Goal: Transaction & Acquisition: Purchase product/service

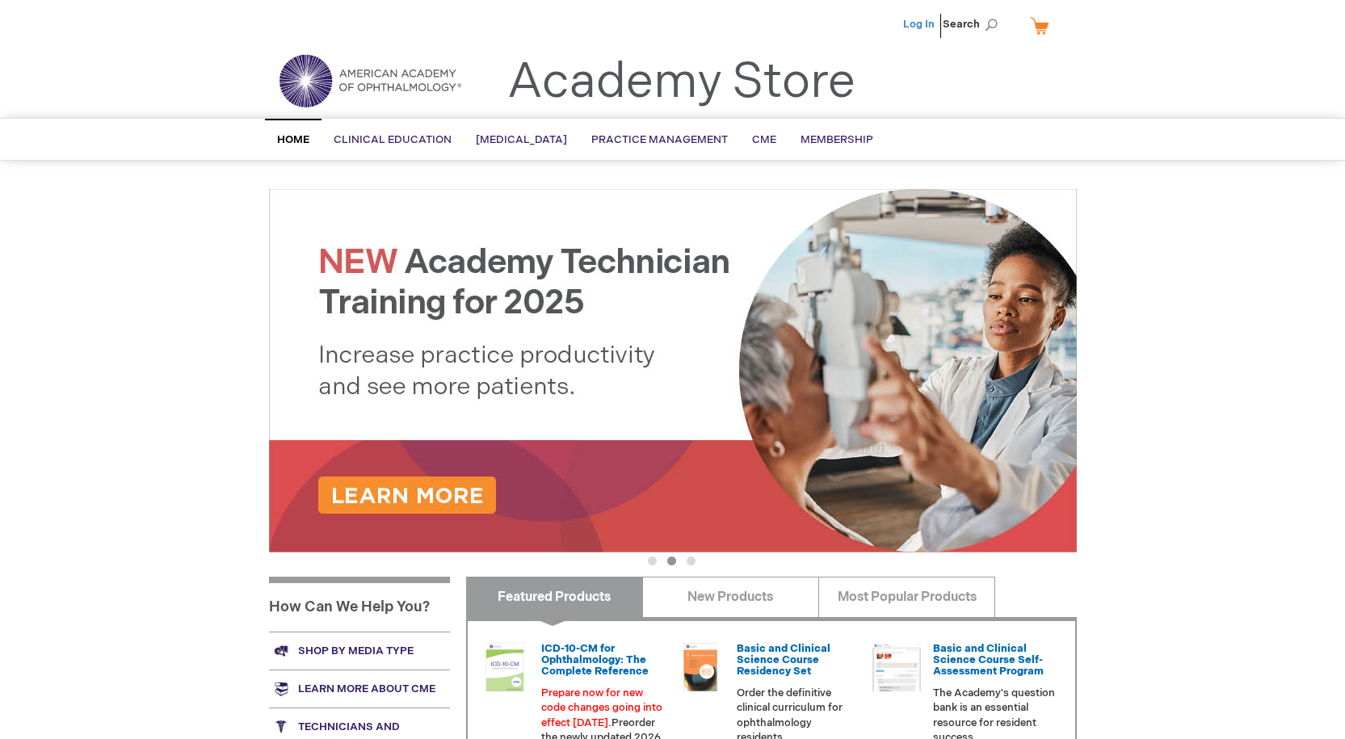
click at [920, 24] on link "Log In" at bounding box center [918, 24] width 31 height 13
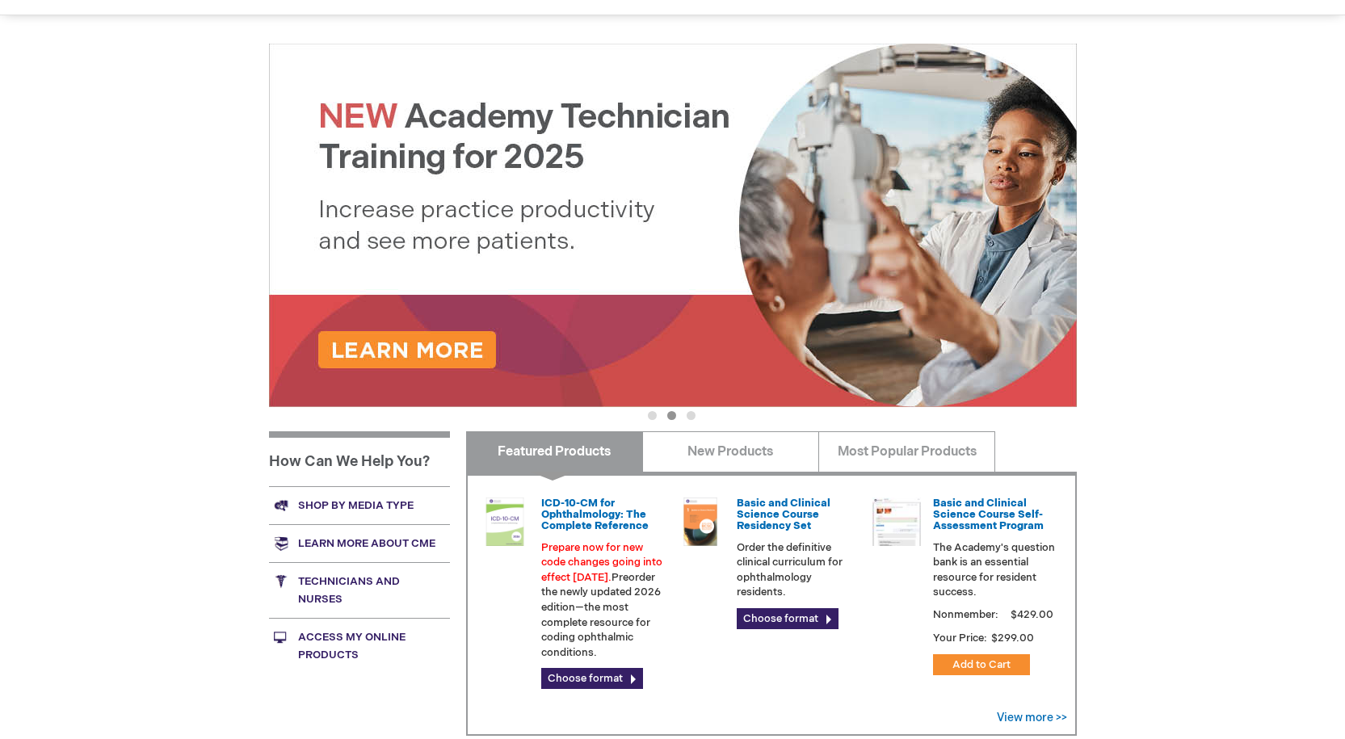
scroll to position [162, 0]
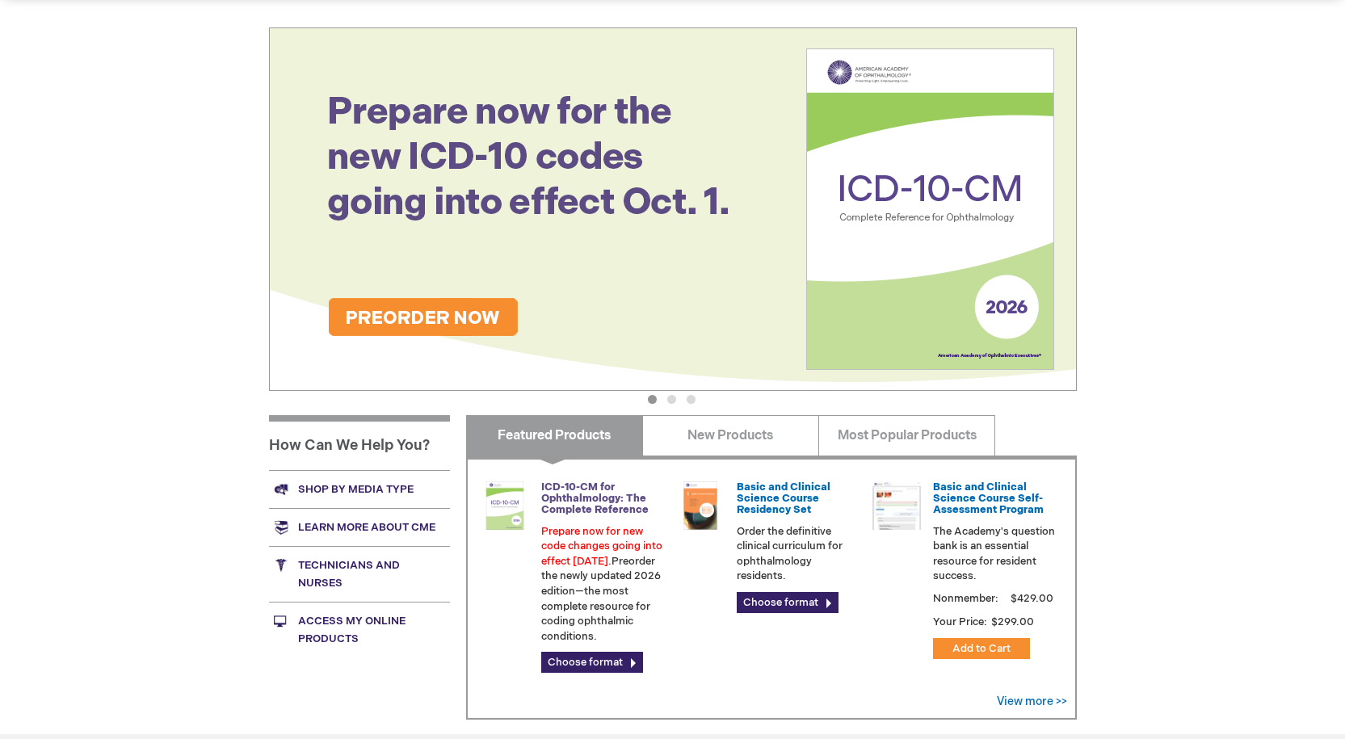
click at [562, 500] on link "ICD-10-CM for Ophthalmology: The Complete Reference" at bounding box center [594, 499] width 107 height 36
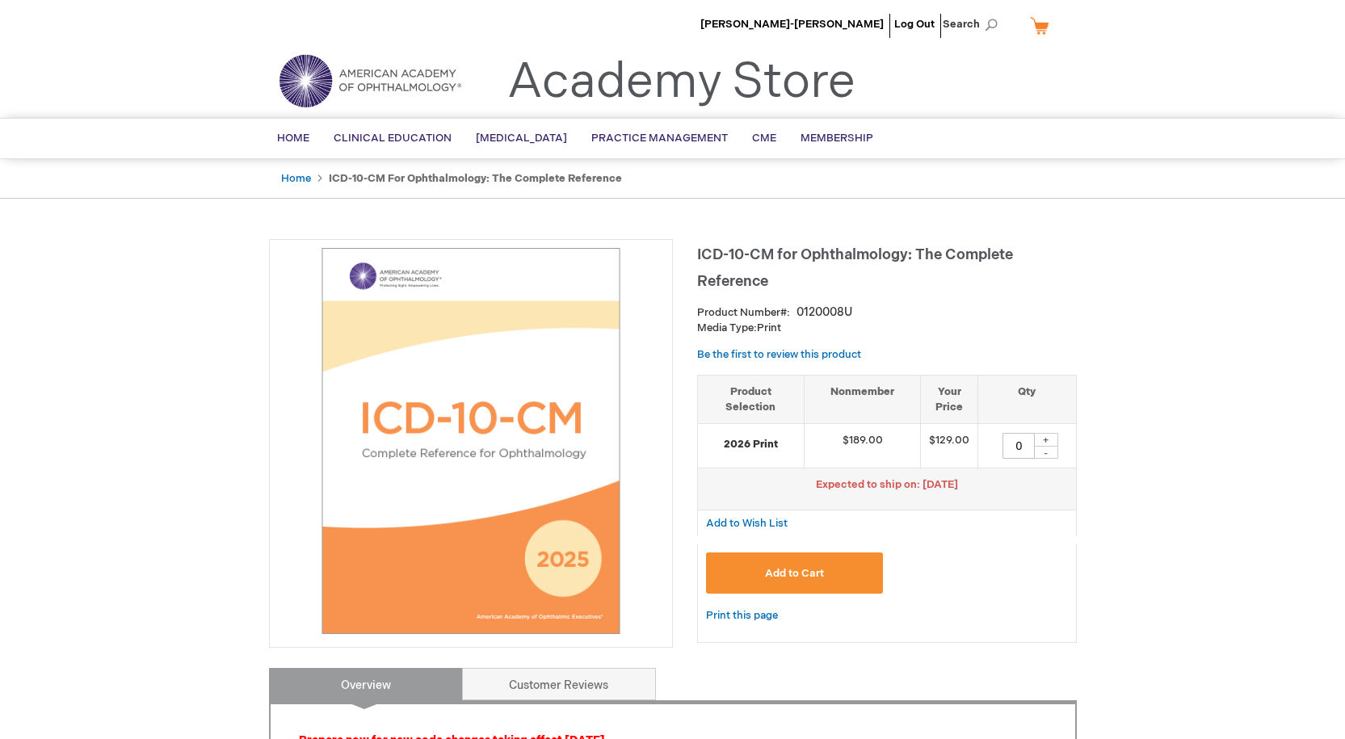
click at [1047, 439] on div "+" at bounding box center [1046, 440] width 24 height 14
type input "1"
click at [788, 575] on span "Add to Cart" at bounding box center [794, 573] width 59 height 13
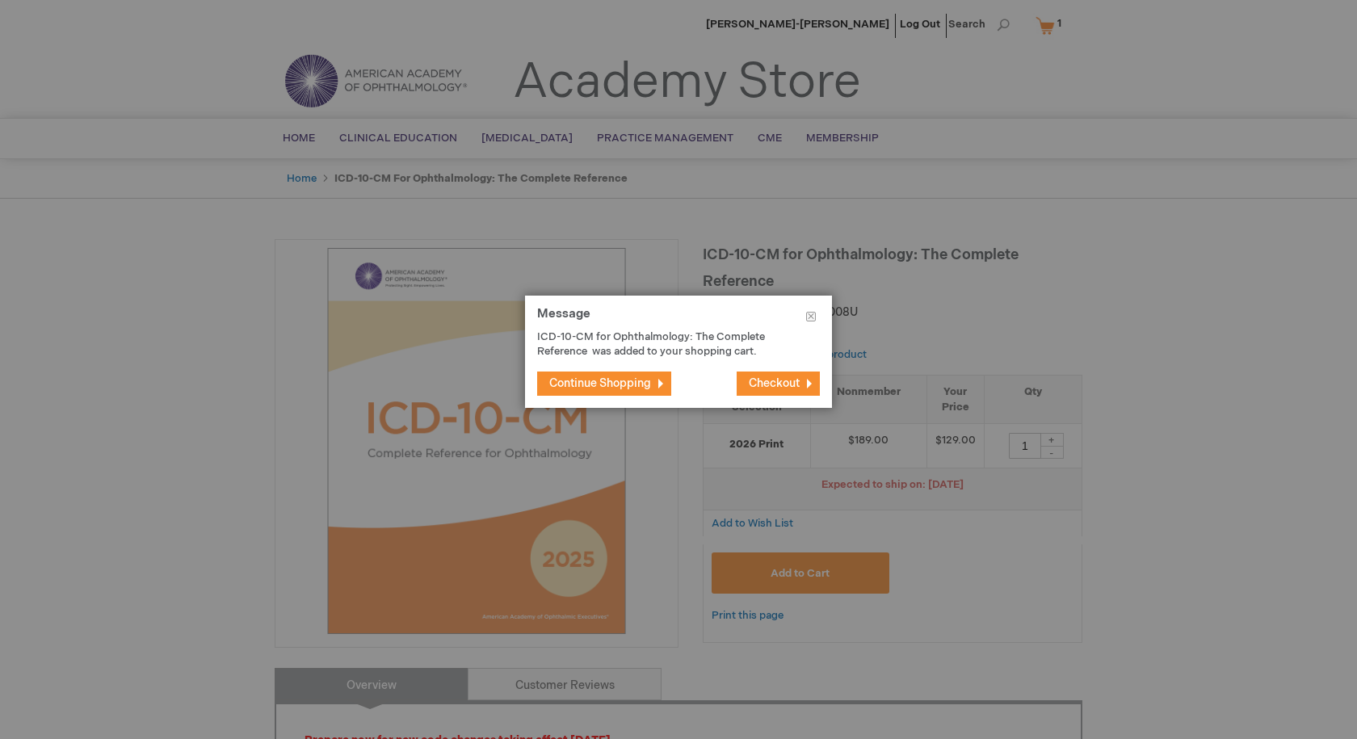
click at [766, 380] on span "Checkout" at bounding box center [774, 383] width 51 height 14
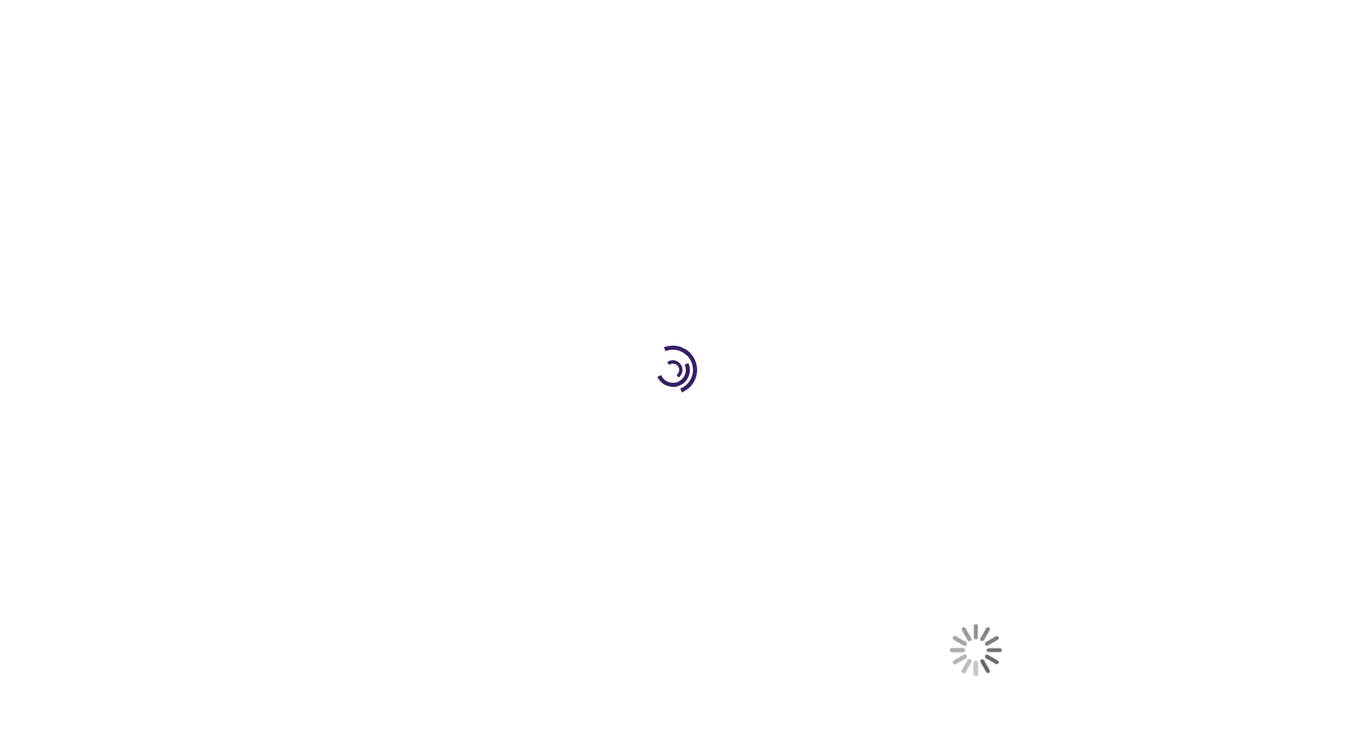
select select "US"
select select "52"
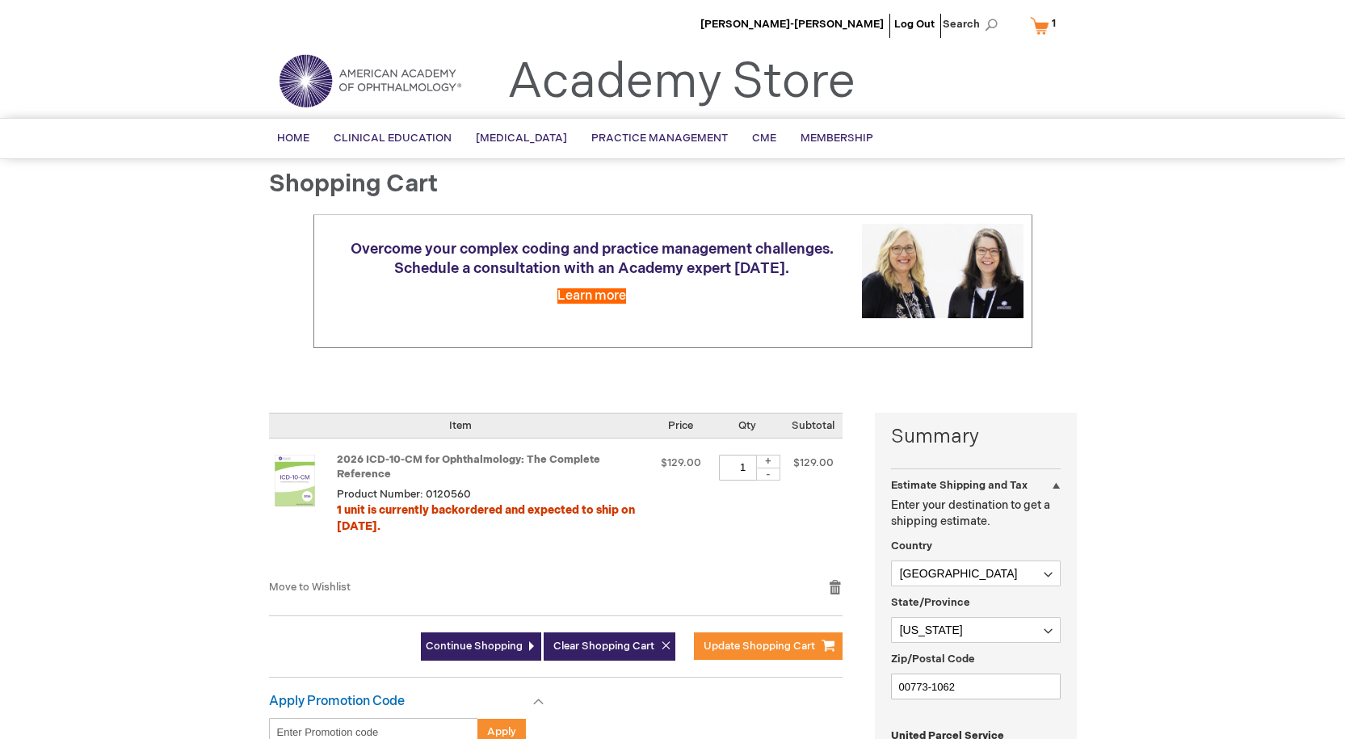
click at [1051, 17] on span "1" at bounding box center [1053, 23] width 4 height 13
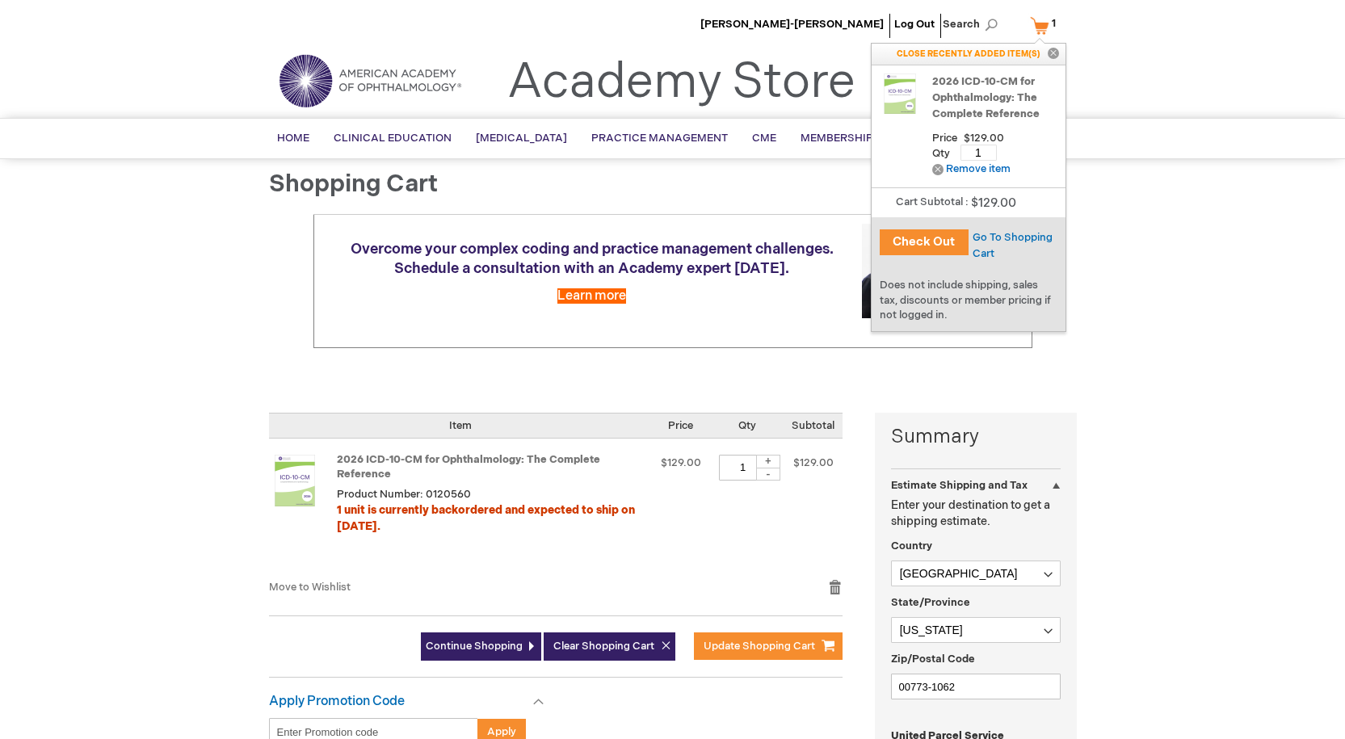
click at [919, 241] on button "Check Out" at bounding box center [923, 242] width 89 height 26
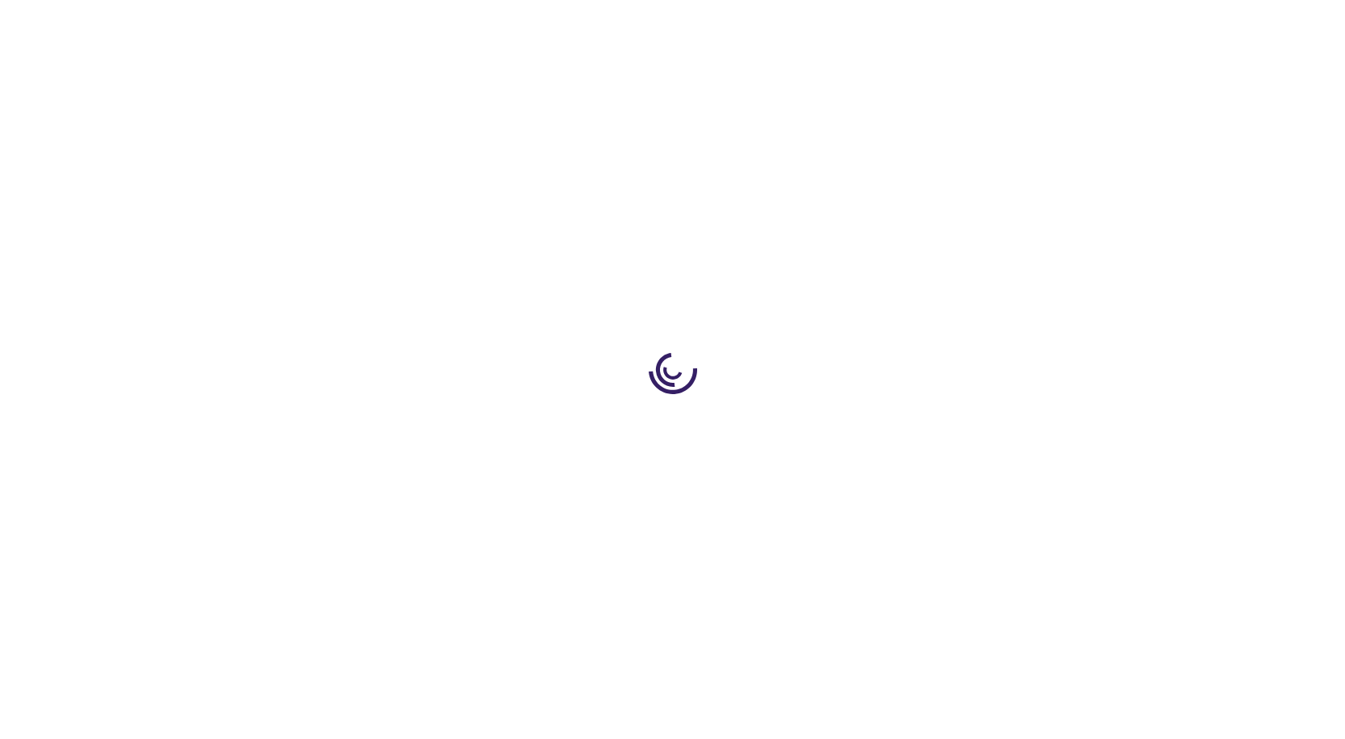
select select "US"
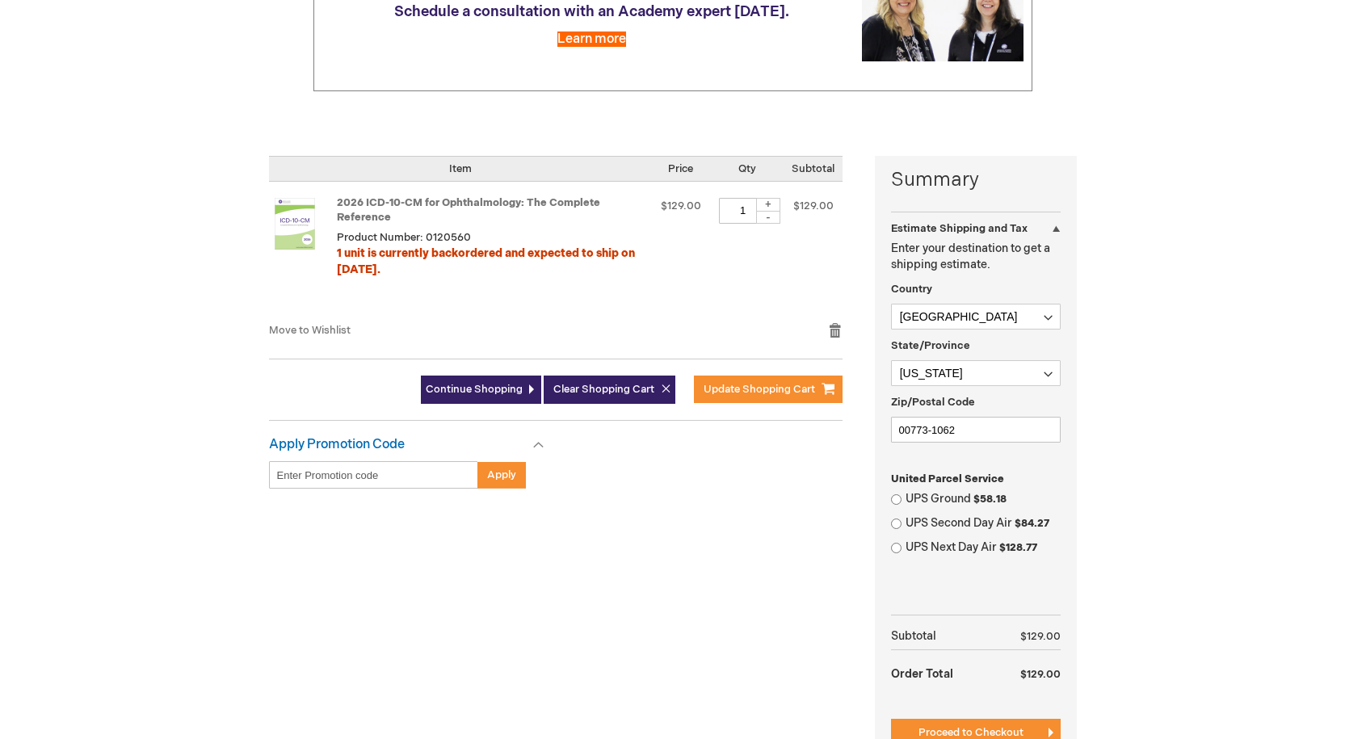
scroll to position [404, 0]
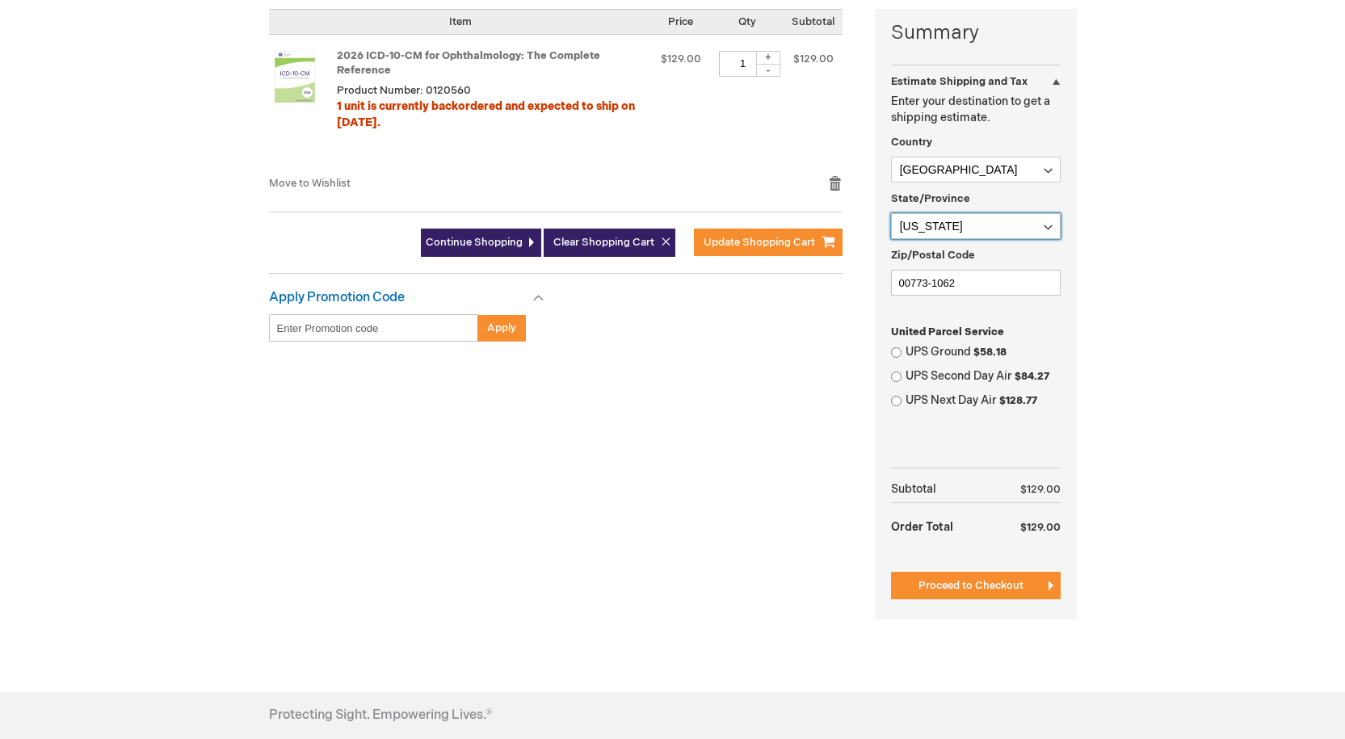
click at [1047, 220] on select "Please select a region, state or province. Alabama Alaska American Samoa Arizon…" at bounding box center [976, 226] width 170 height 26
select select "18"
click at [891, 213] on select "Please select a region, state or province. Alabama Alaska American Samoa Arizon…" at bounding box center [976, 226] width 170 height 26
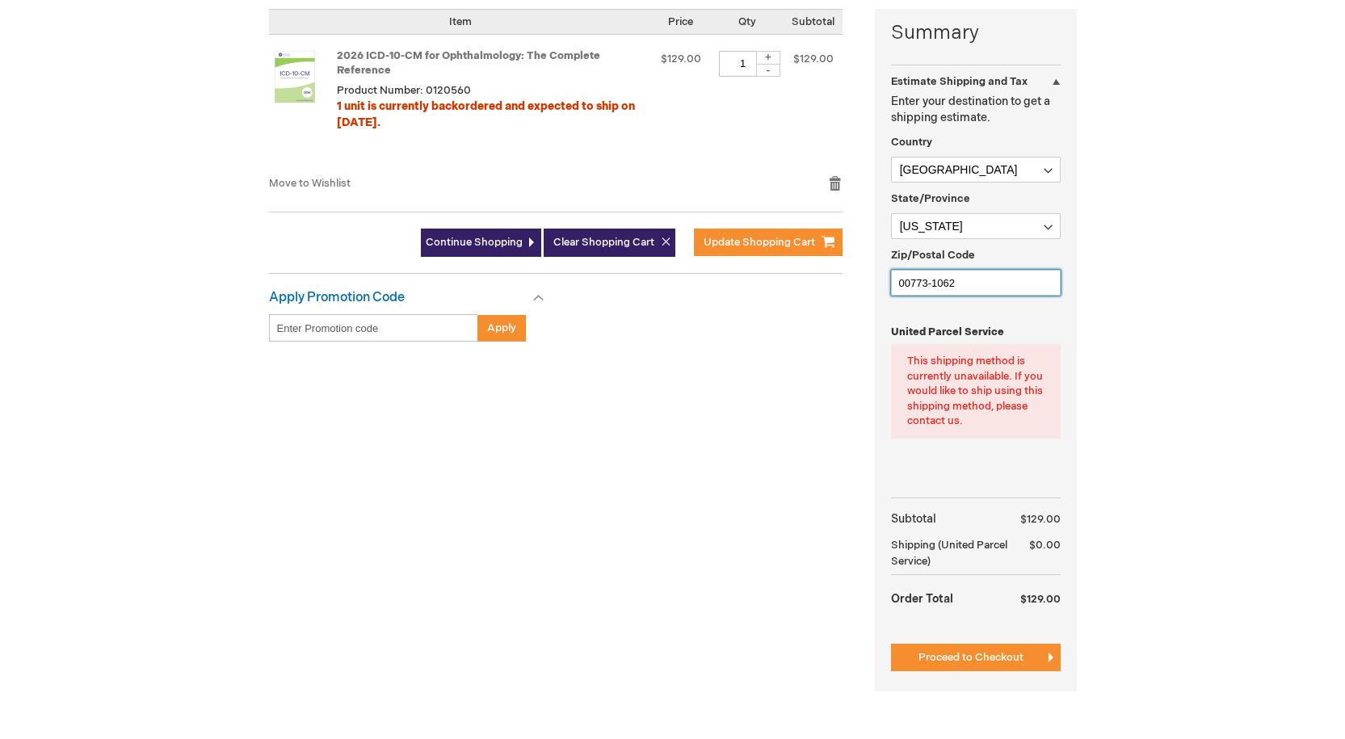
drag, startPoint x: 959, startPoint y: 283, endPoint x: 879, endPoint y: 286, distance: 79.2
click at [880, 286] on div "Summary Estimate Shipping and Tax Estimate Shipping and Tax Enter your destinat…" at bounding box center [976, 350] width 202 height 682
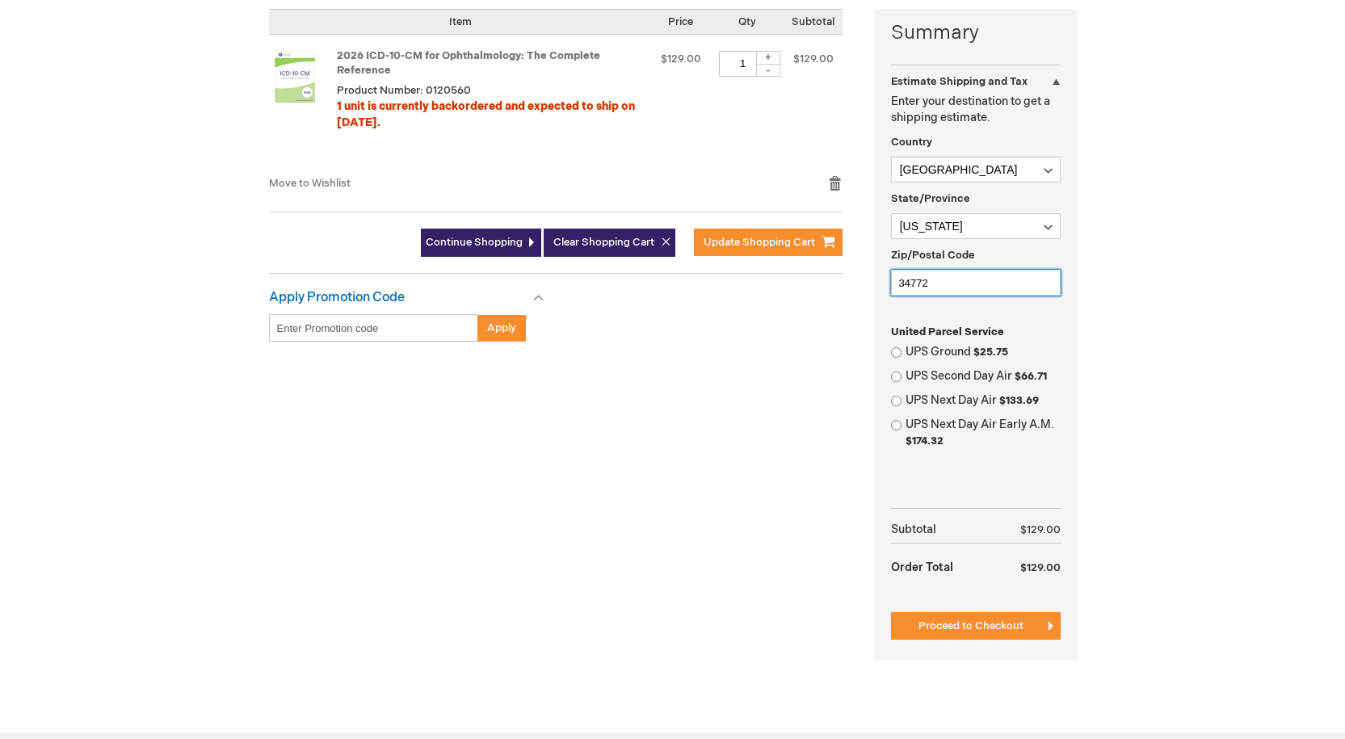
type input "34772"
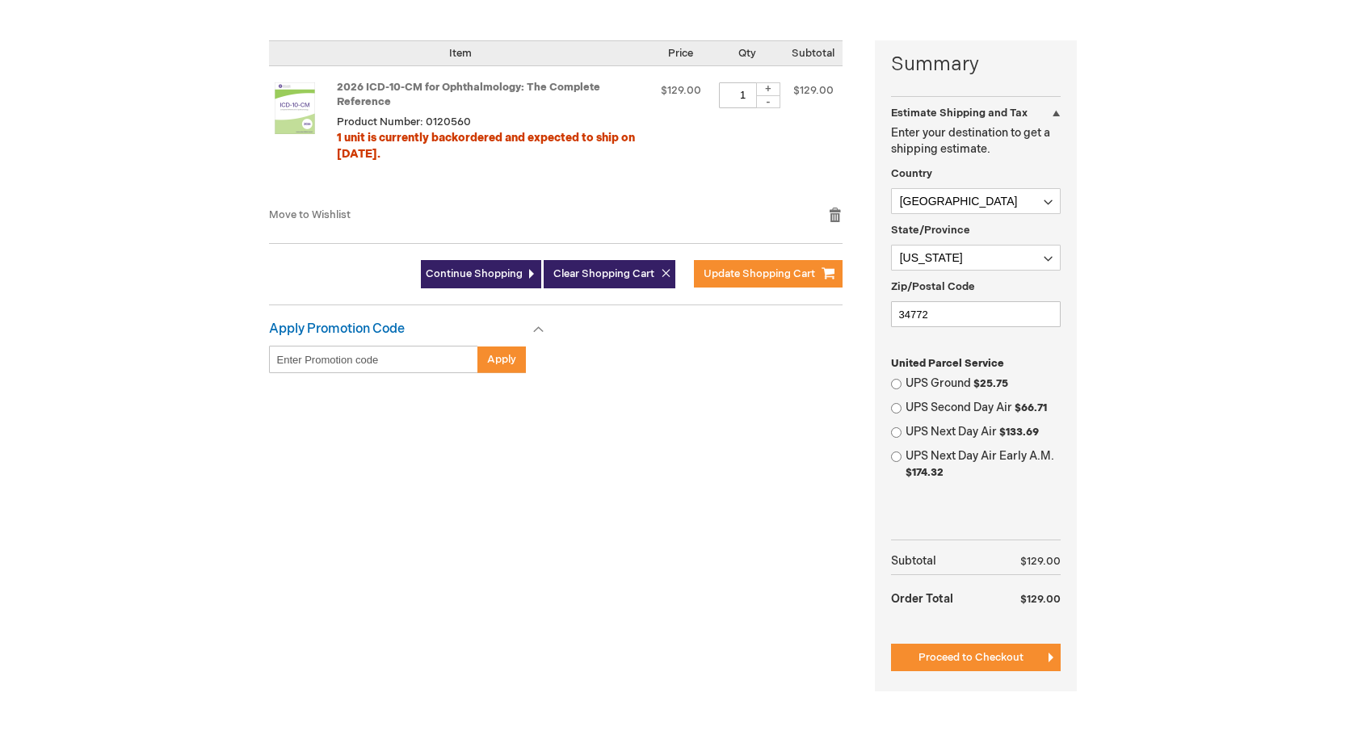
scroll to position [485, 0]
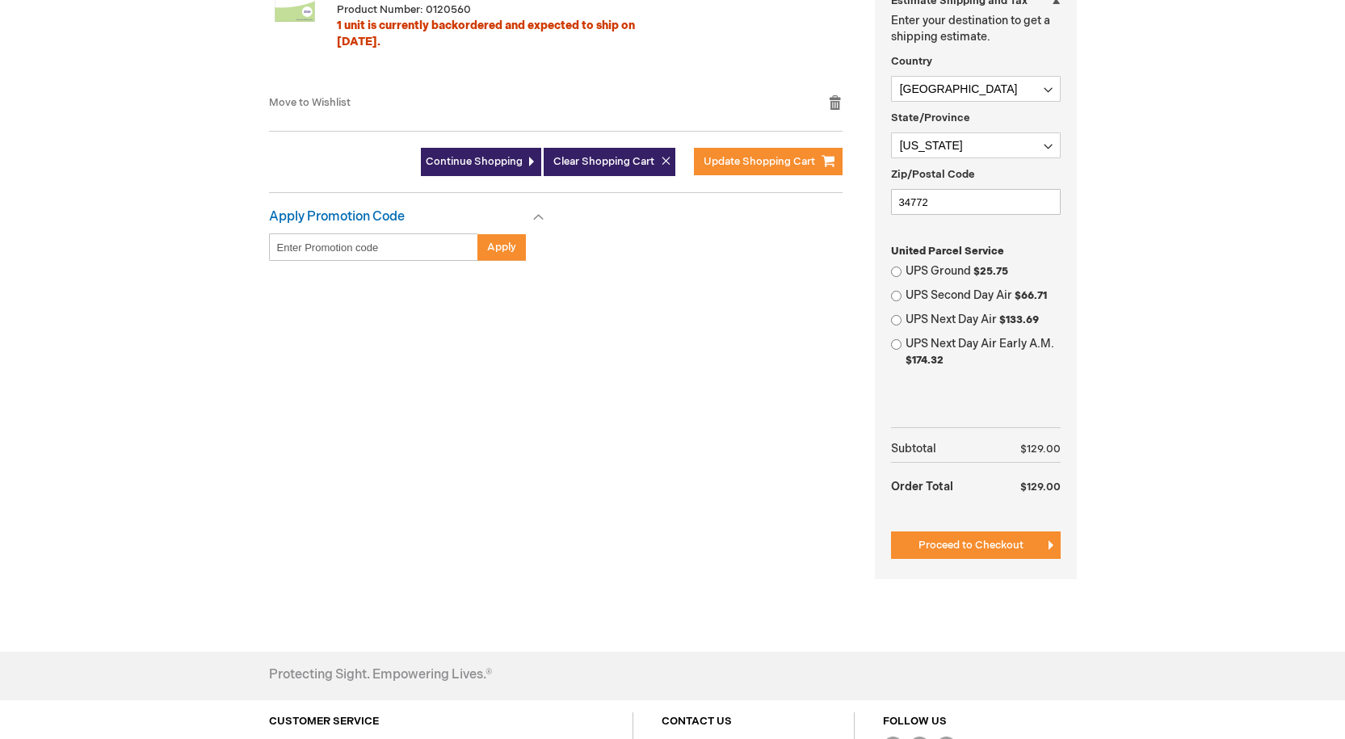
drag, startPoint x: 992, startPoint y: 545, endPoint x: 966, endPoint y: 544, distance: 25.9
click at [992, 545] on span "Proceed to Checkout" at bounding box center [970, 545] width 105 height 13
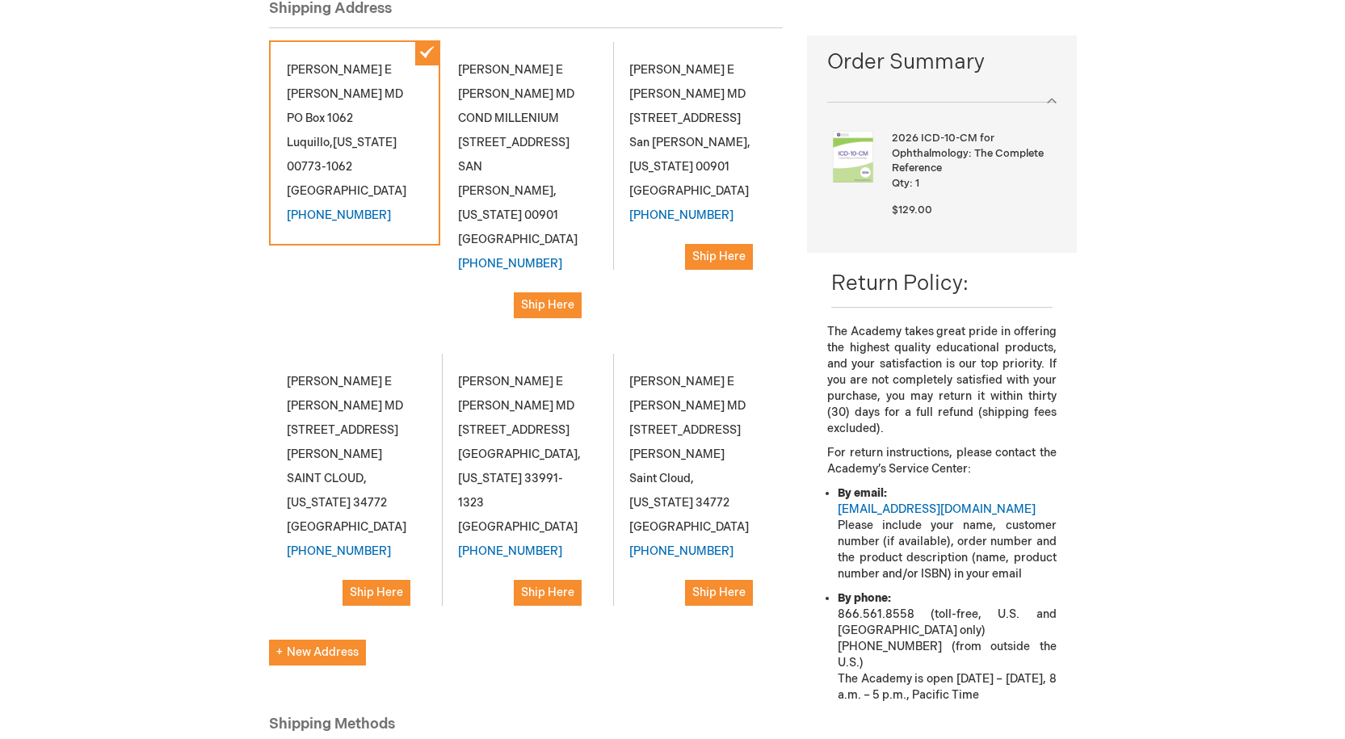
scroll to position [323, 0]
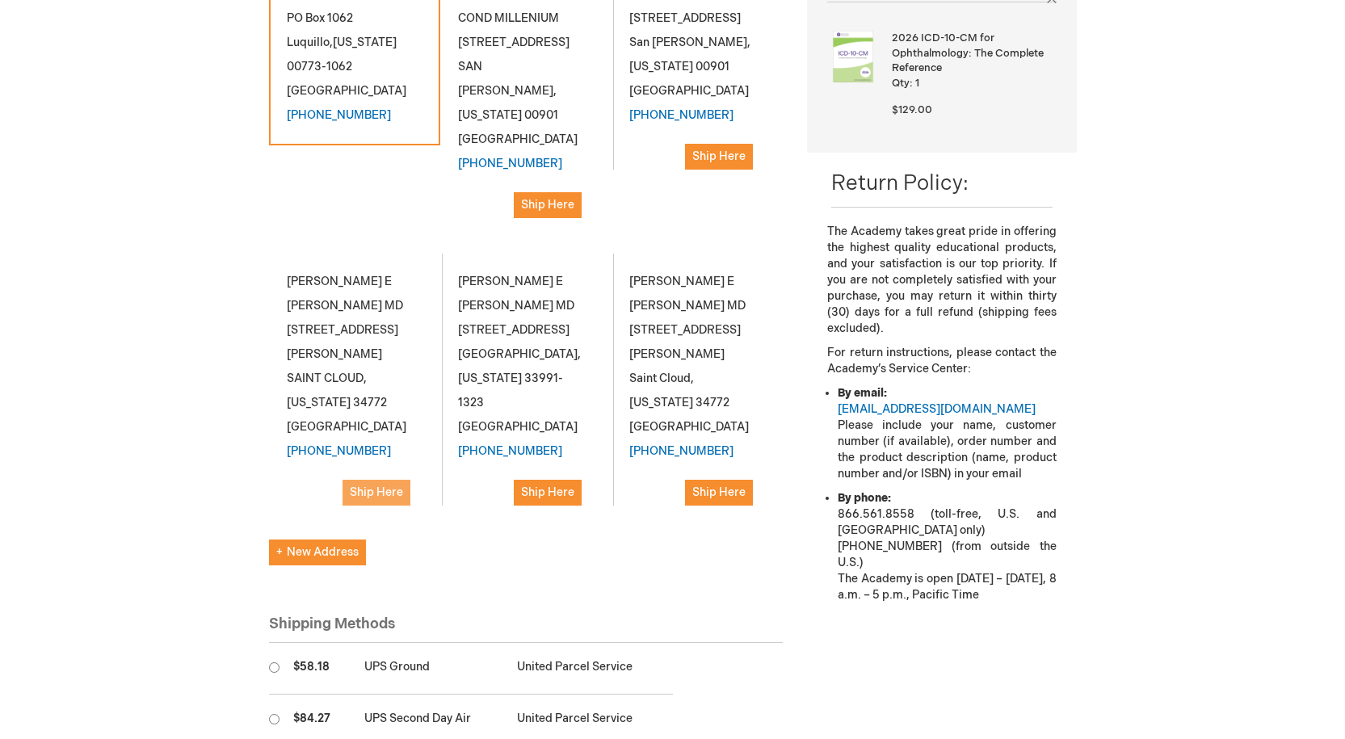
click at [372, 499] on span "Ship Here" at bounding box center [376, 492] width 53 height 14
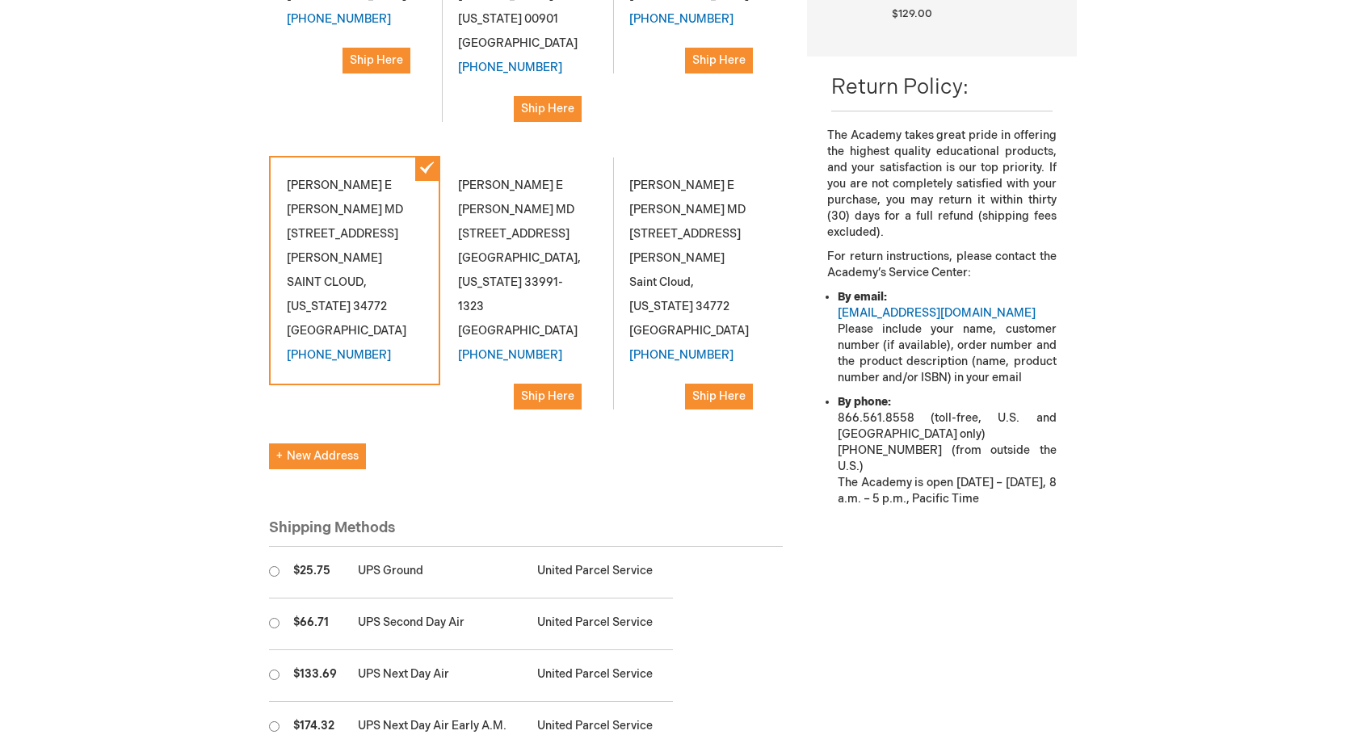
scroll to position [565, 0]
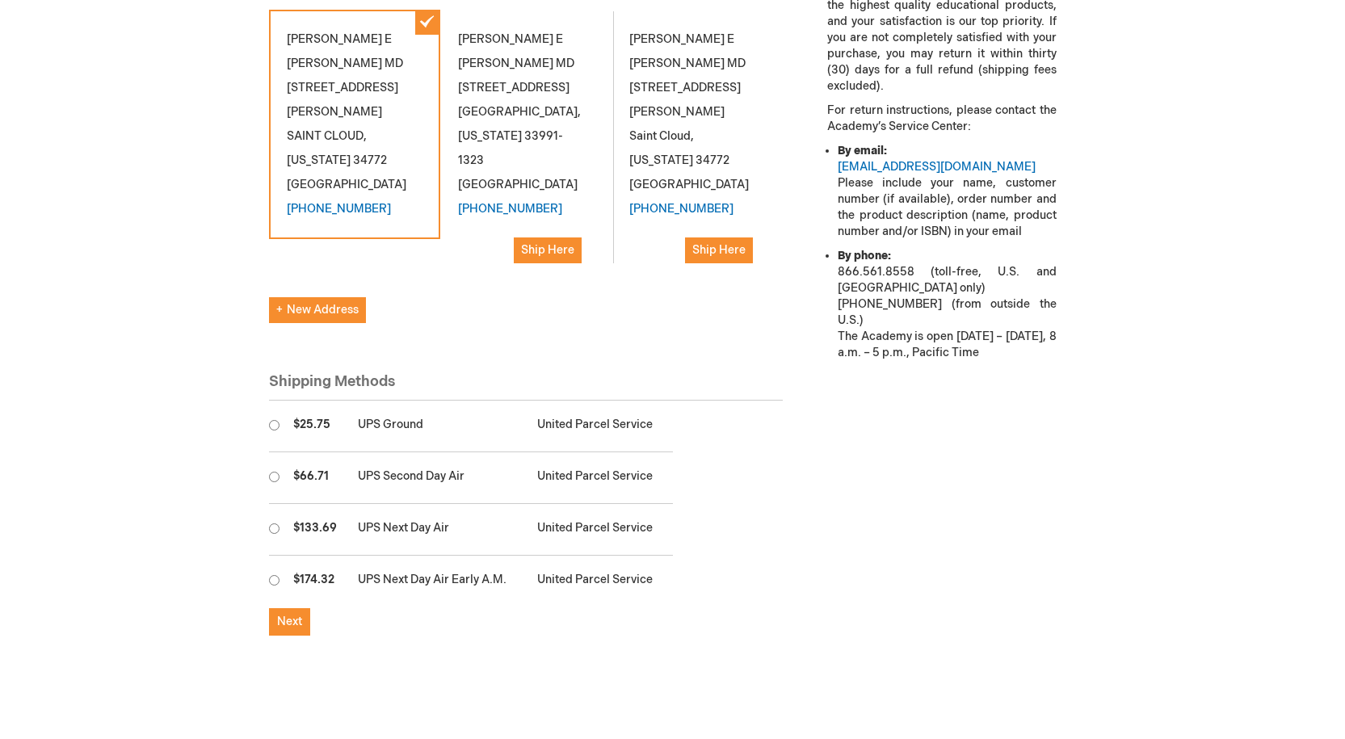
click at [277, 423] on input "radio" at bounding box center [274, 425] width 10 height 10
radio input "true"
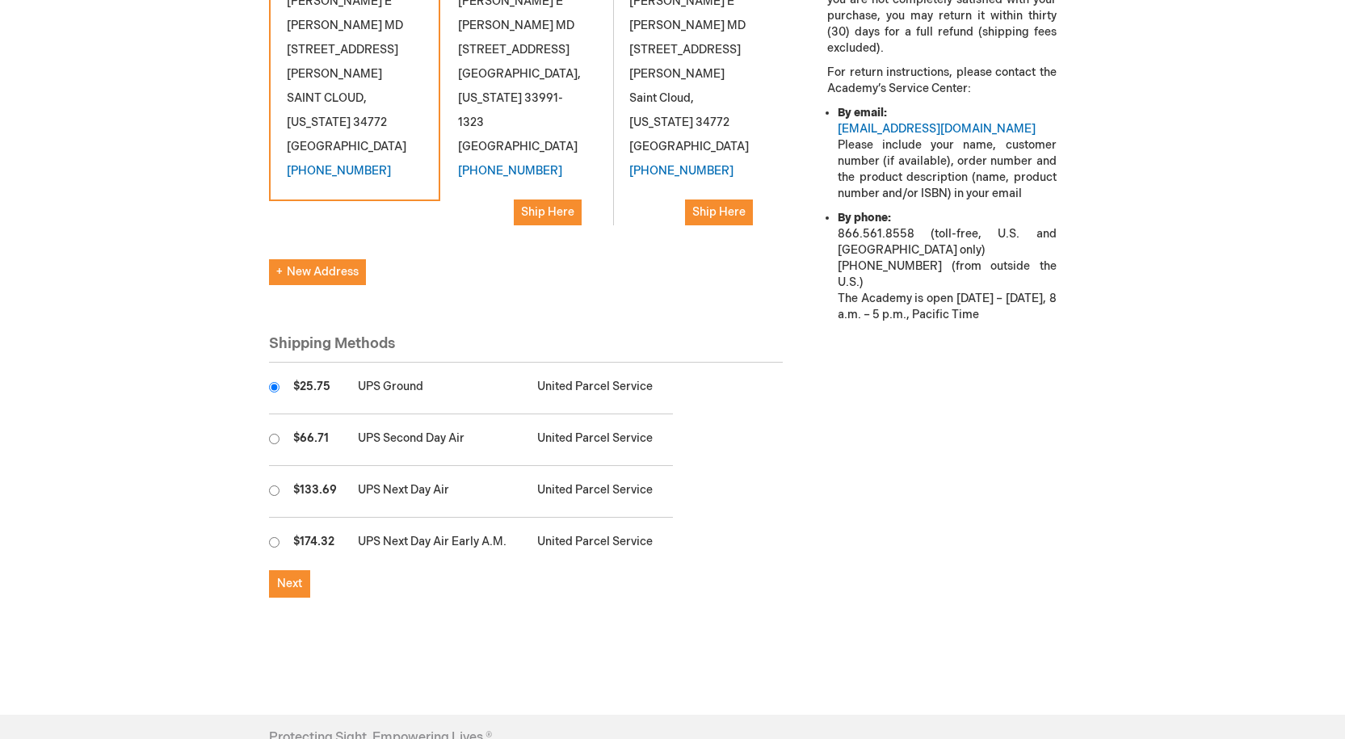
scroll to position [727, 0]
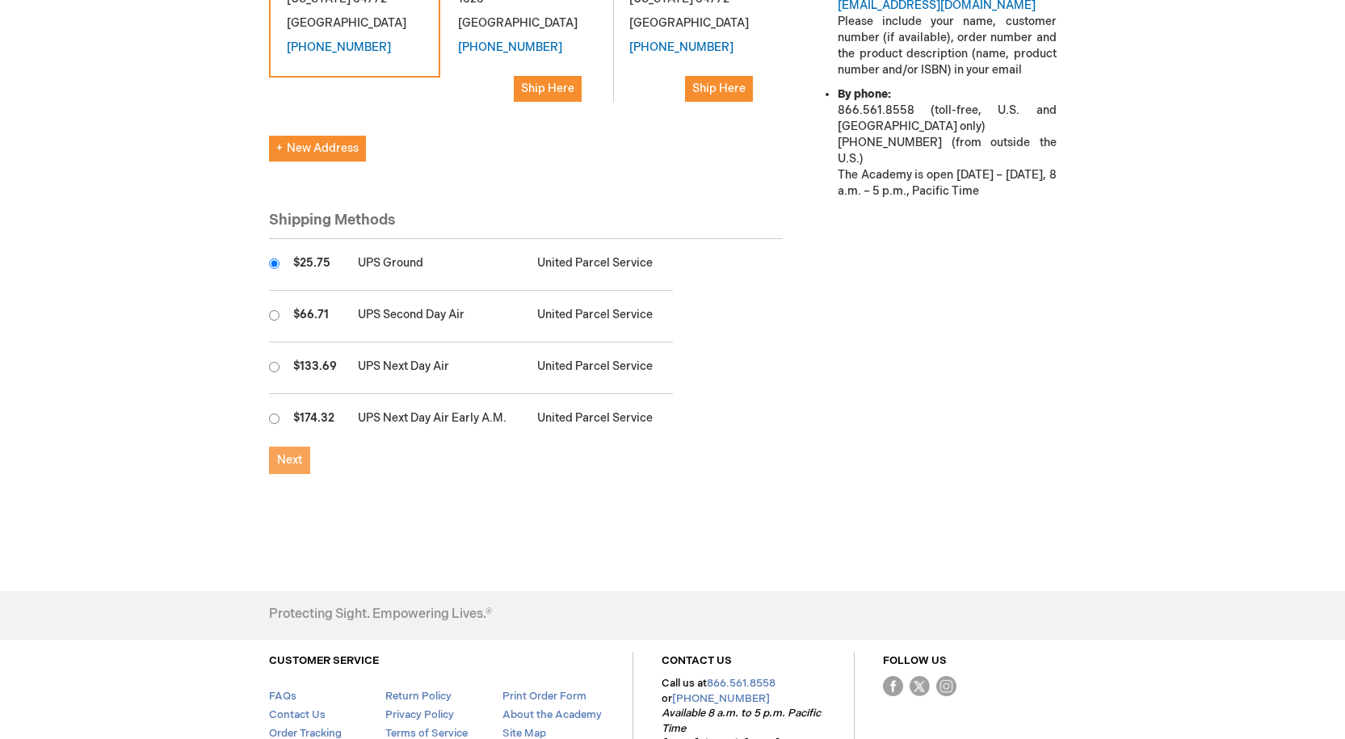
click at [295, 462] on span "Next" at bounding box center [289, 460] width 25 height 14
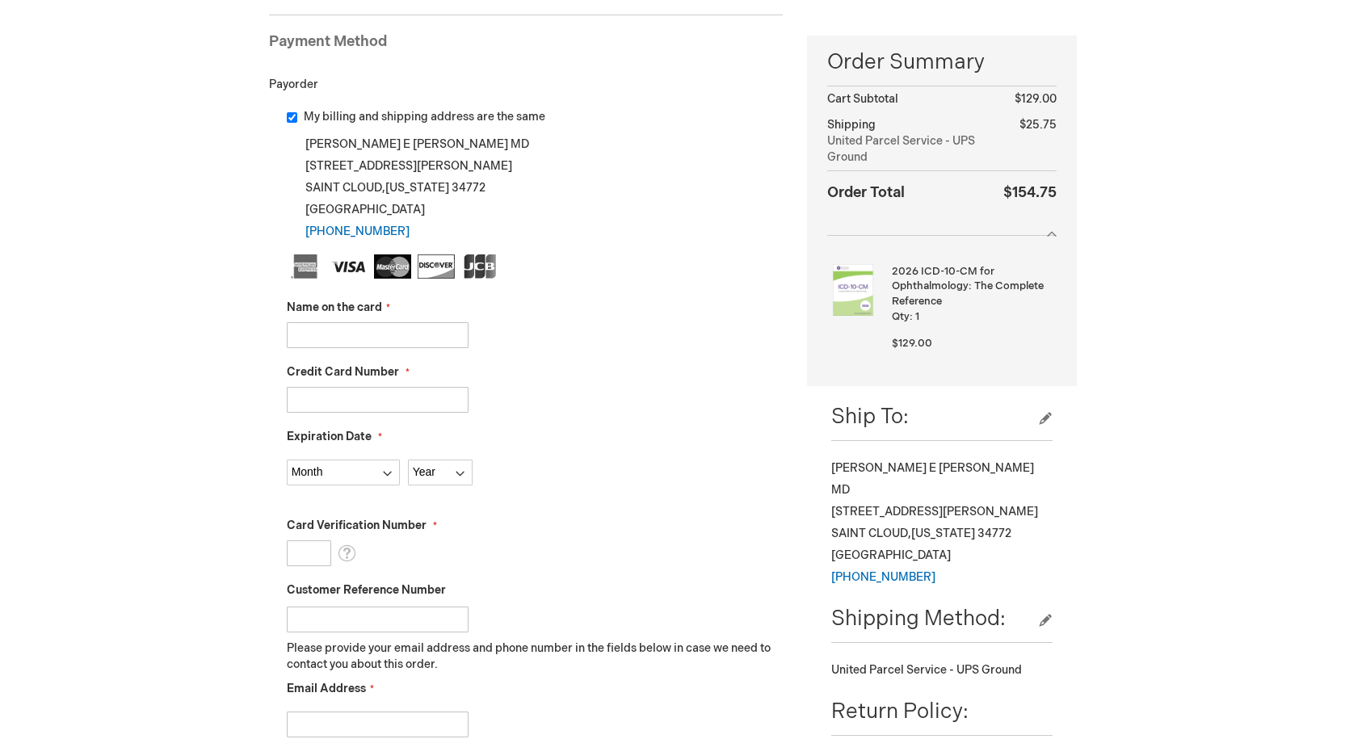
scroll to position [242, 0]
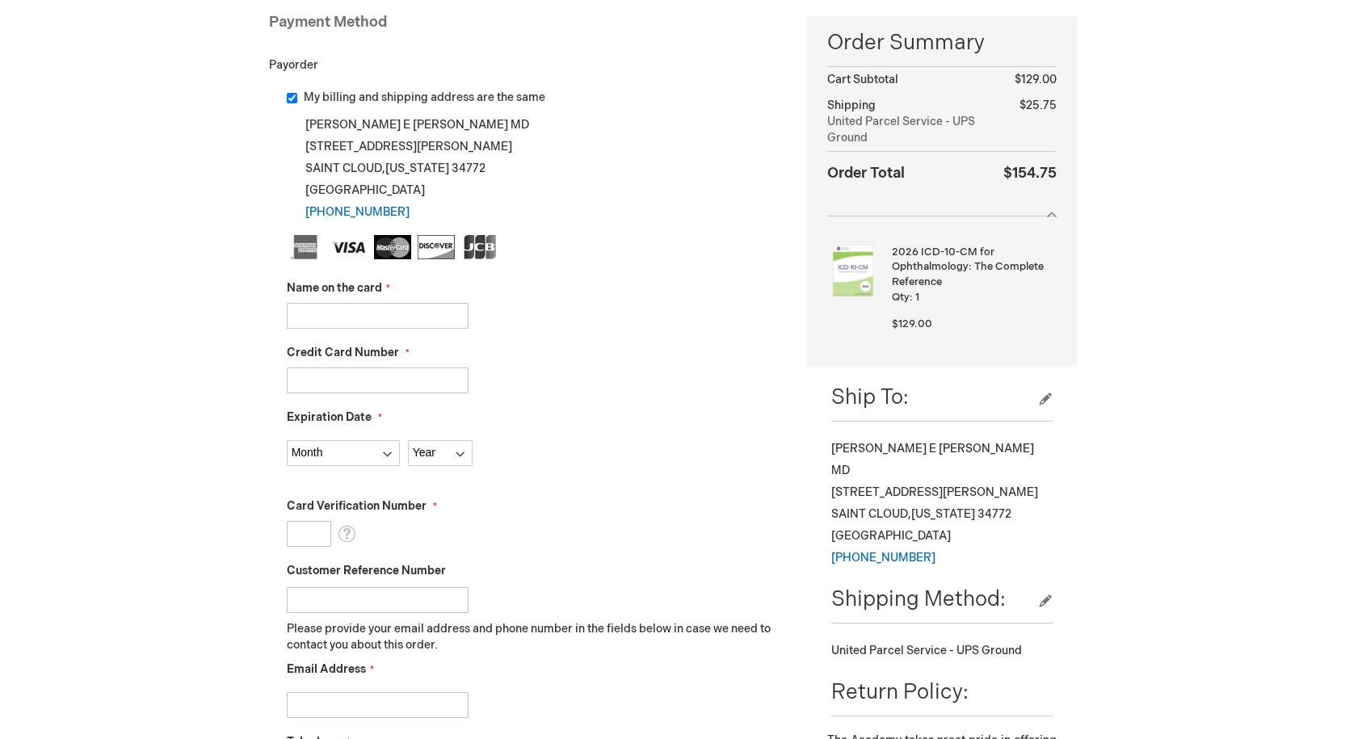
click at [346, 310] on input "Name on the card" at bounding box center [378, 316] width 182 height 26
type input "Neyza Rodriguez Delgado"
click at [322, 371] on input "Credit Card Number" at bounding box center [378, 380] width 182 height 26
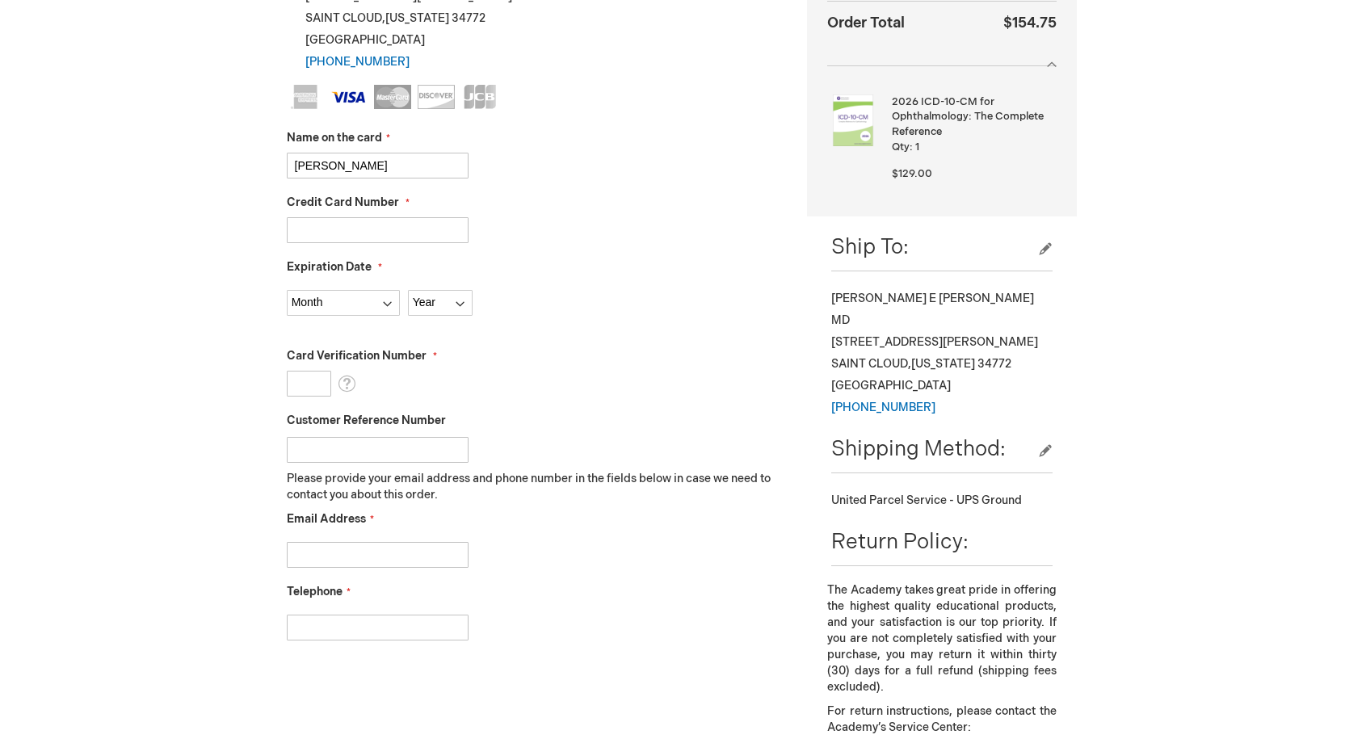
scroll to position [404, 0]
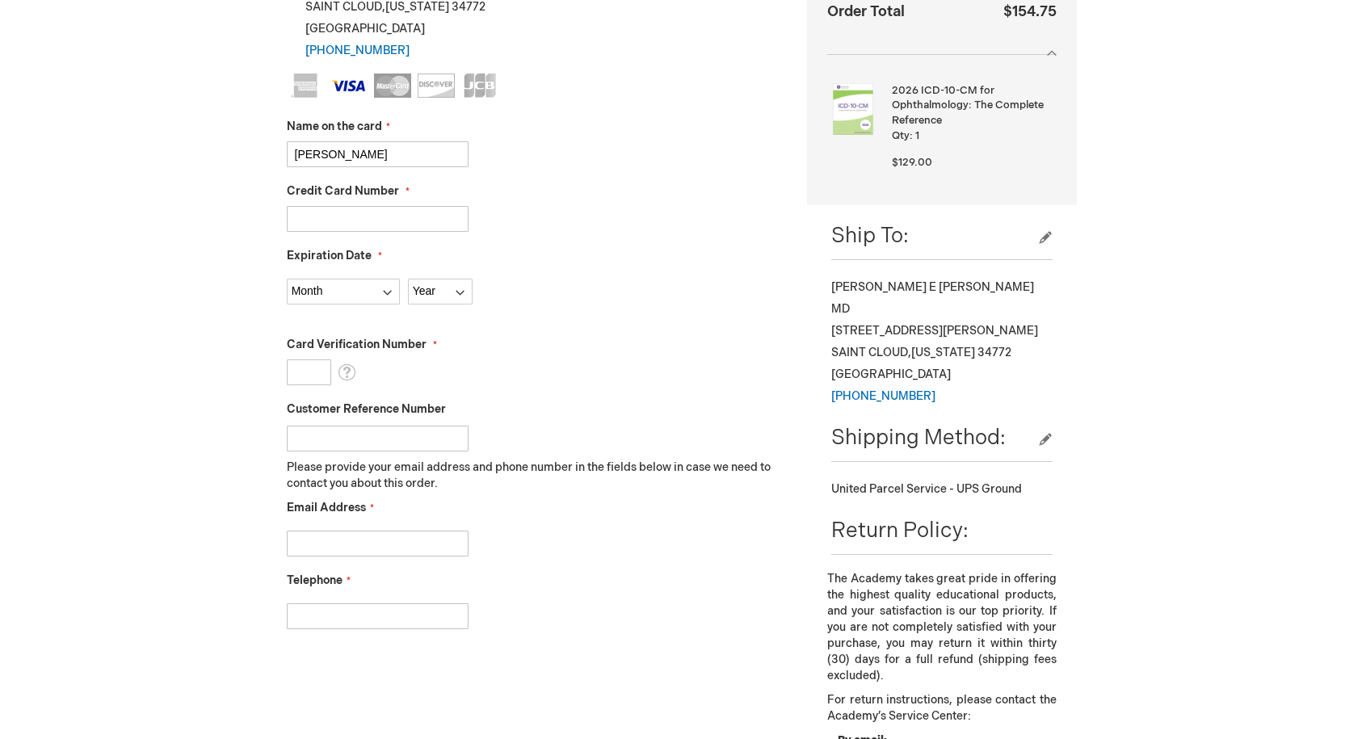
type input "4108480072064873"
click at [385, 288] on select "Month 01 - January 02 - February 03 - March 04 - April 05 - May 06 - June 07 - …" at bounding box center [343, 292] width 113 height 26
select select "11"
click at [287, 279] on select "Month 01 - January 02 - February 03 - March 04 - April 05 - May 06 - June 07 - …" at bounding box center [343, 292] width 113 height 26
click at [451, 292] on select "Year 2025 2026 2027 2028 2029 2030 2031 2032 2033 2034 2035" at bounding box center [440, 292] width 65 height 26
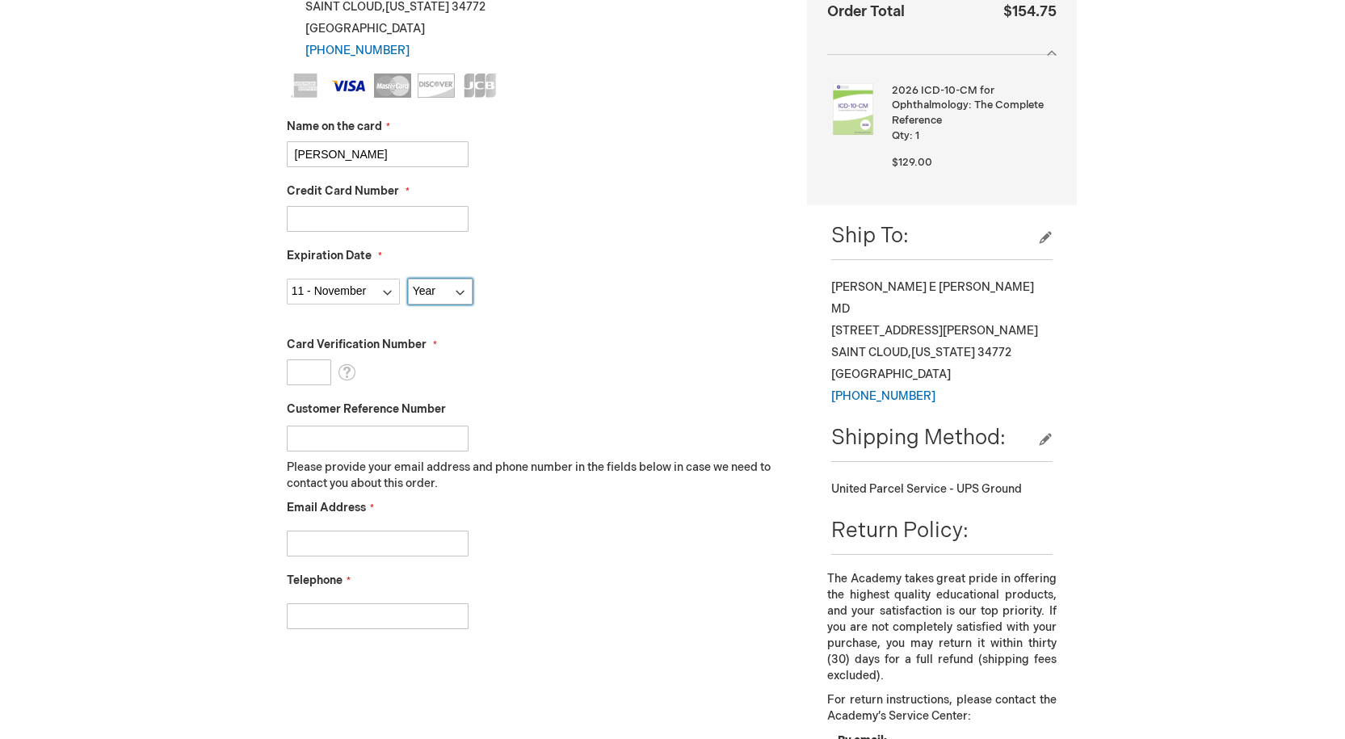
select select "2028"
click at [408, 279] on select "Year 2025 2026 2027 2028 2029 2030 2031 2032 2033 2034 2035" at bounding box center [440, 292] width 65 height 26
click at [308, 367] on input "Card Verification Number" at bounding box center [309, 372] width 44 height 26
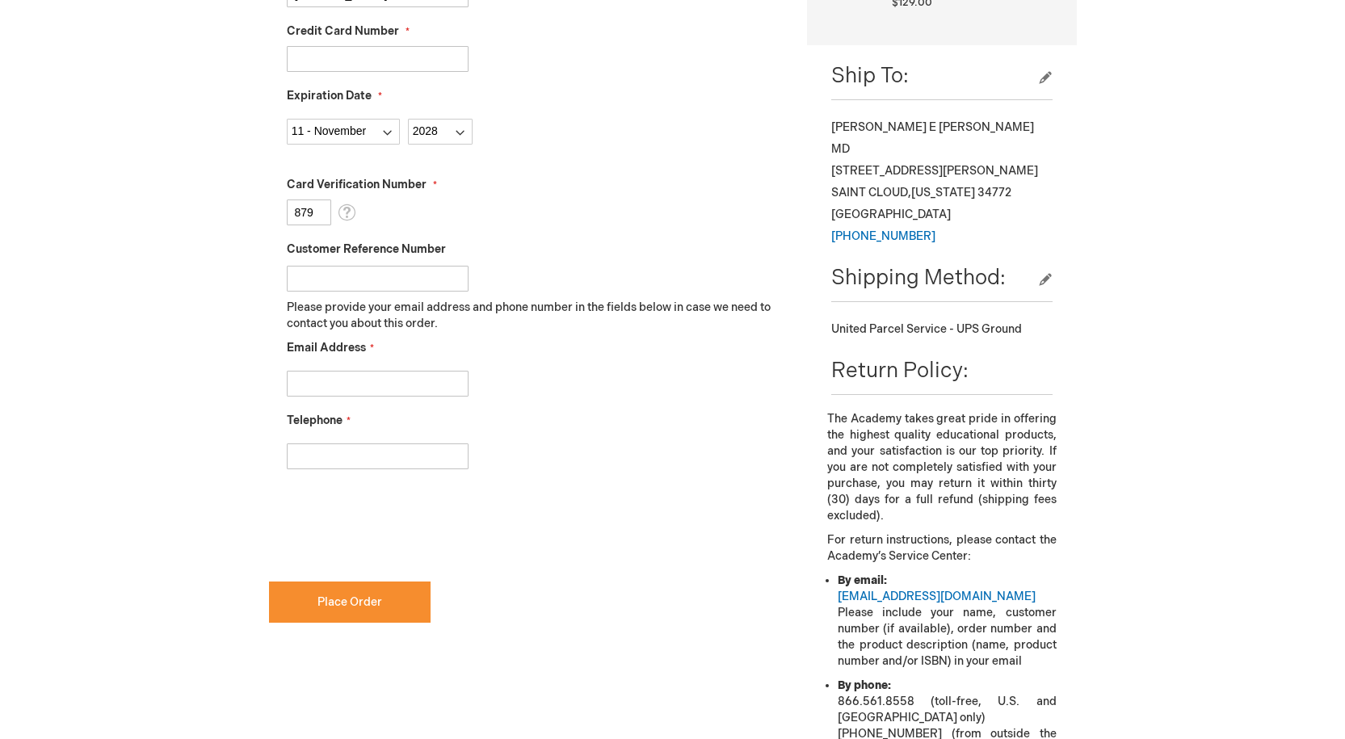
scroll to position [565, 0]
type input "879"
click at [317, 372] on input "Email Address" at bounding box center [378, 382] width 182 height 26
type input "neyzar271@gmail.com"
click at [322, 450] on input "Telephone" at bounding box center [378, 455] width 182 height 26
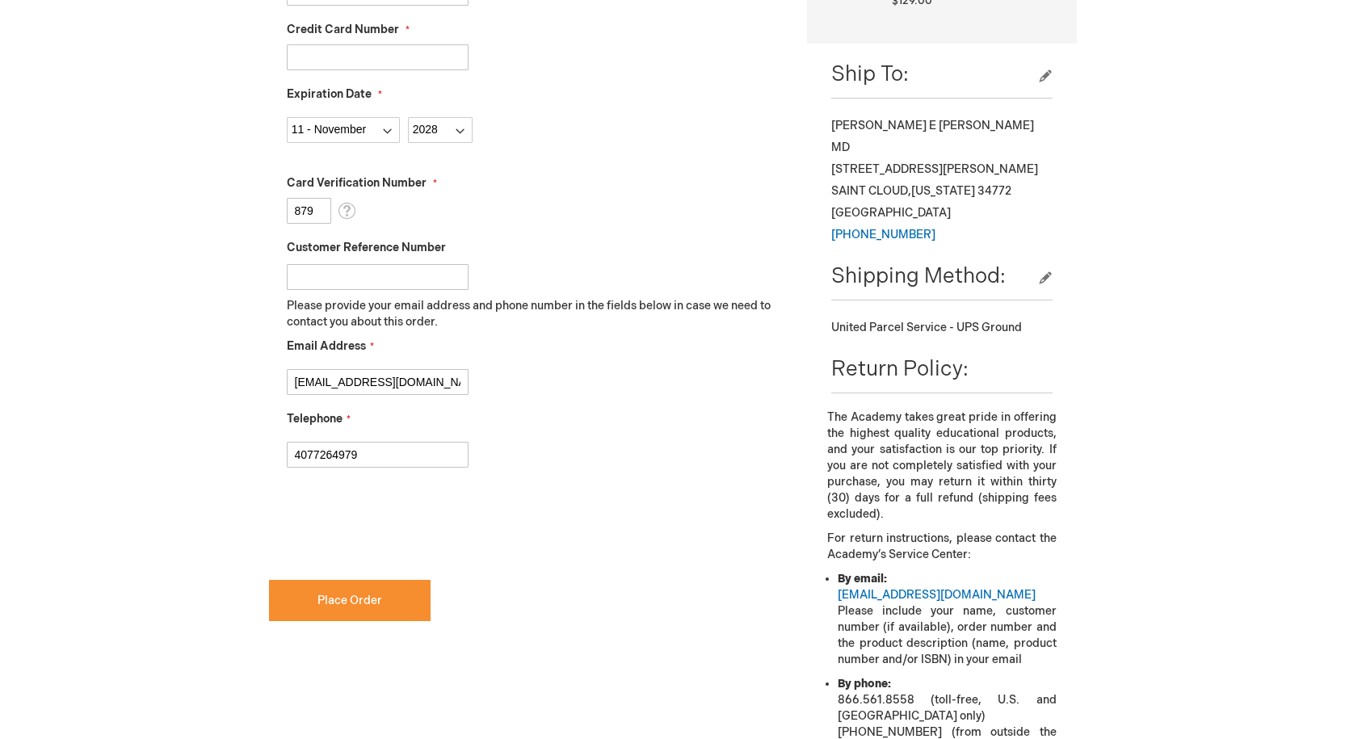
type input "4077264979"
checkbox input "true"
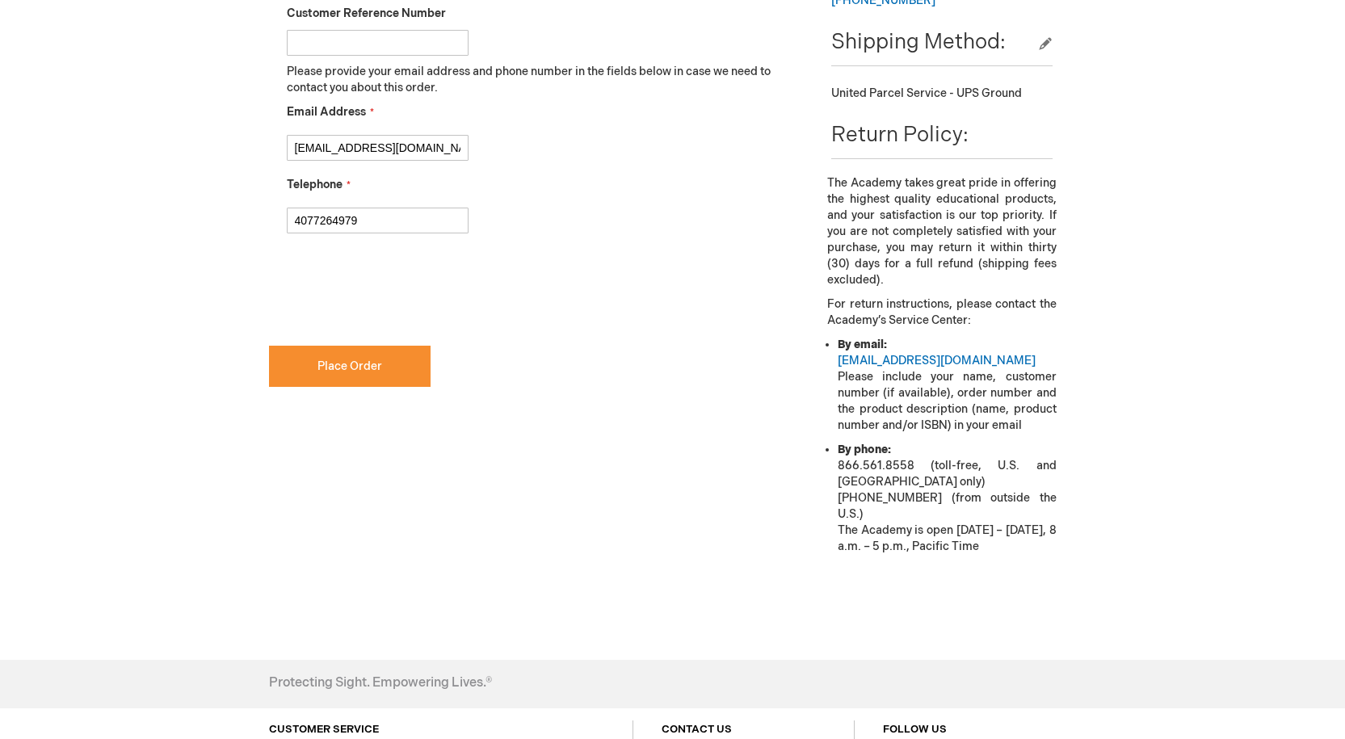
scroll to position [808, 0]
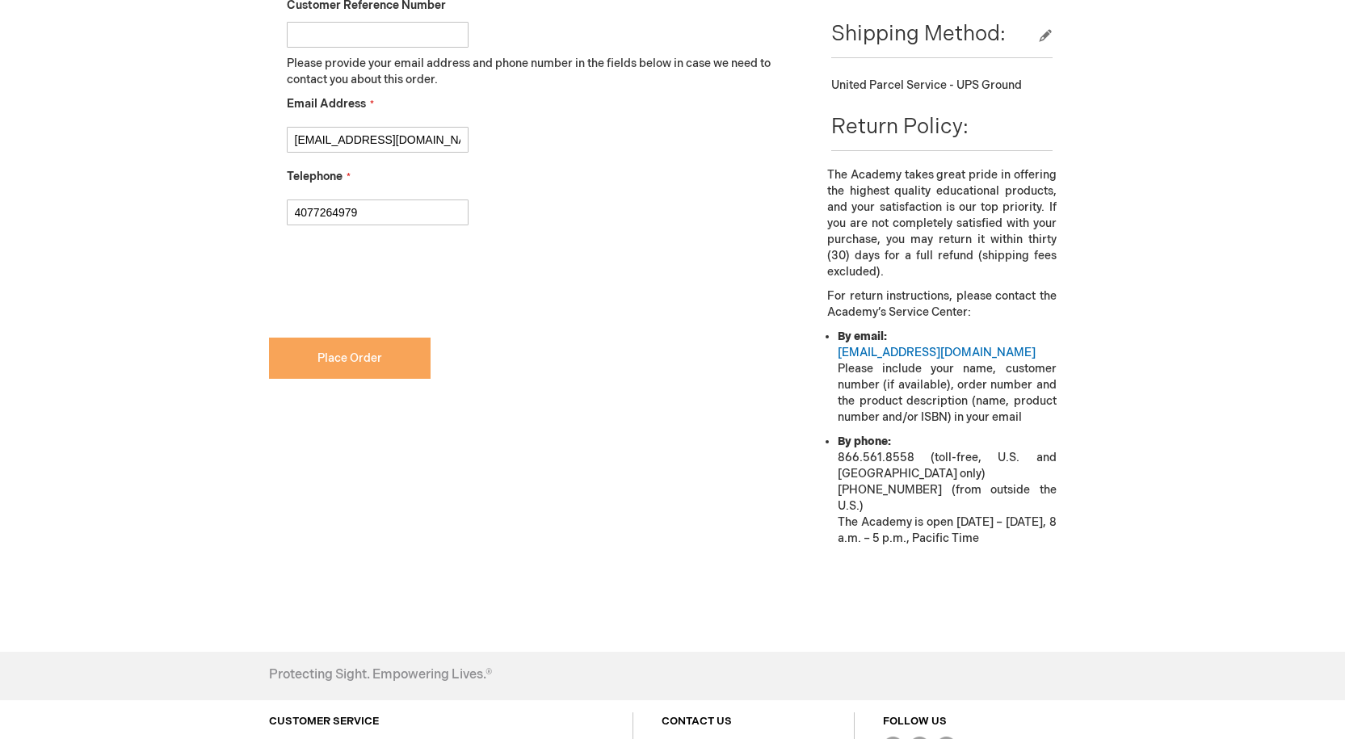
click at [323, 352] on span "Place Order" at bounding box center [349, 358] width 65 height 14
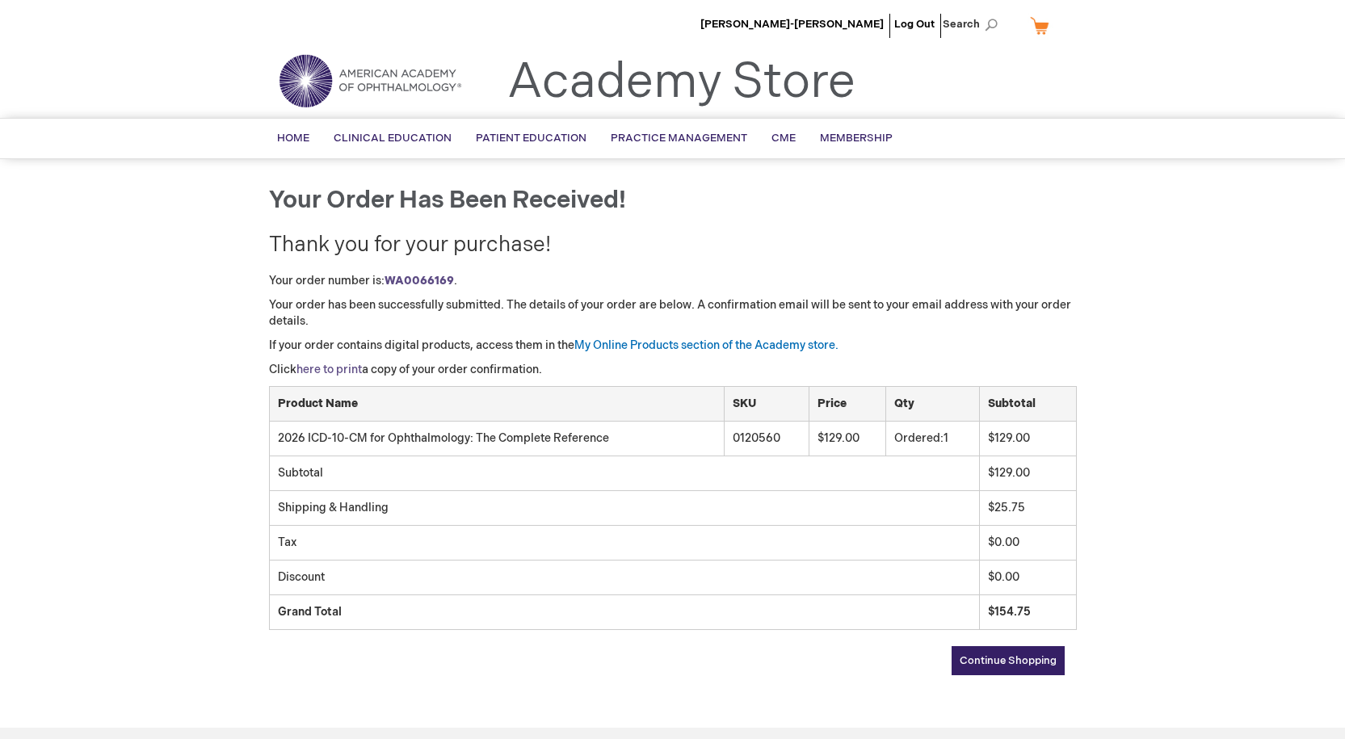
click at [336, 367] on link "here to print" at bounding box center [328, 370] width 65 height 14
click at [924, 19] on link "Log Out" at bounding box center [914, 24] width 40 height 13
